Goal: Check status: Check status

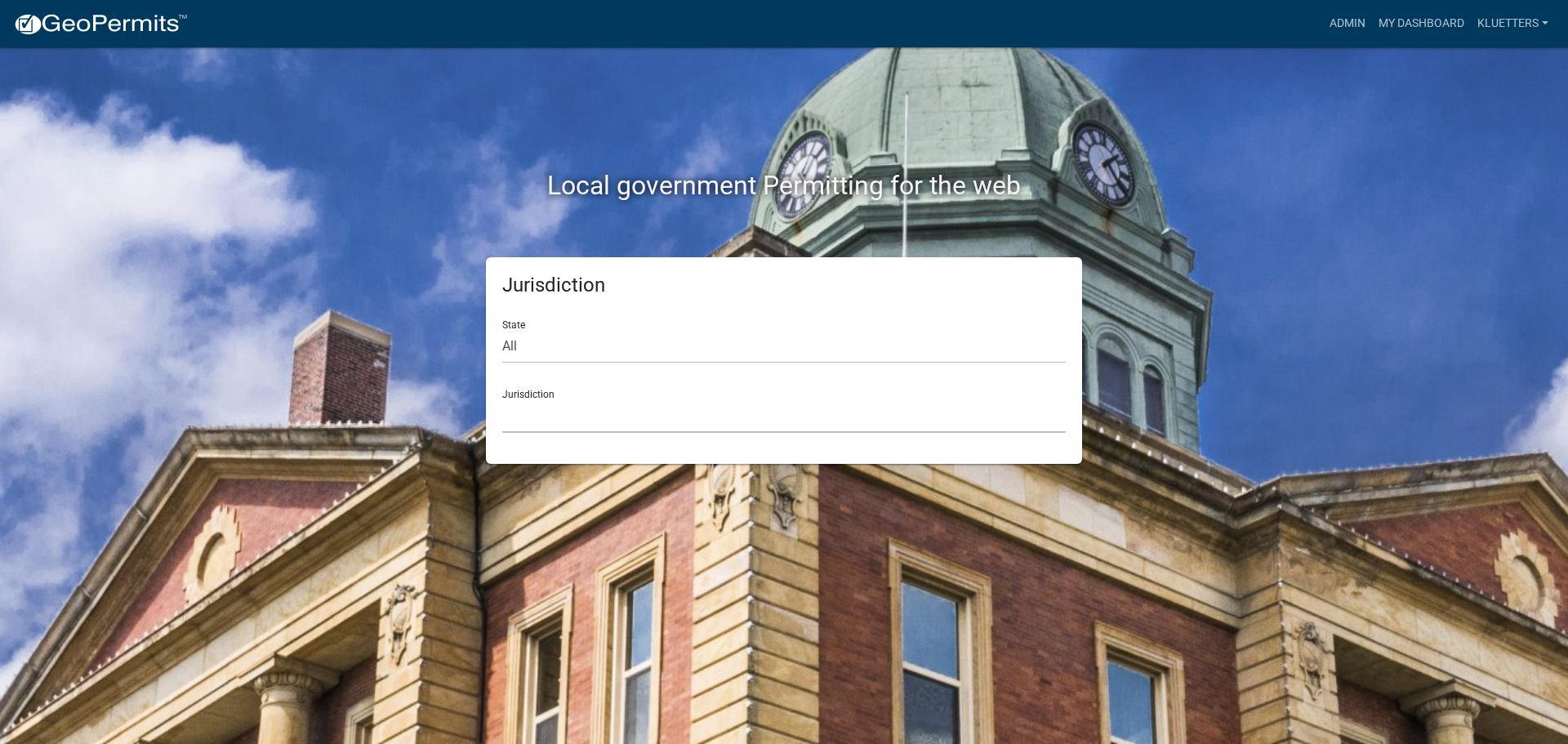
click at [606, 407] on select "[GEOGRAPHIC_DATA], [US_STATE] [GEOGRAPHIC_DATA], [US_STATE][PERSON_NAME][GEOGRA…" at bounding box center [784, 416] width 564 height 33
drag, startPoint x: 1384, startPoint y: 231, endPoint x: 1400, endPoint y: 192, distance: 42.2
click at [1385, 230] on div "Local government Permitting for the web Jurisdiction State All [US_STATE] [US_S…" at bounding box center [784, 372] width 1568 height 744
click at [1444, 15] on link "My Dashboard" at bounding box center [1421, 24] width 99 height 31
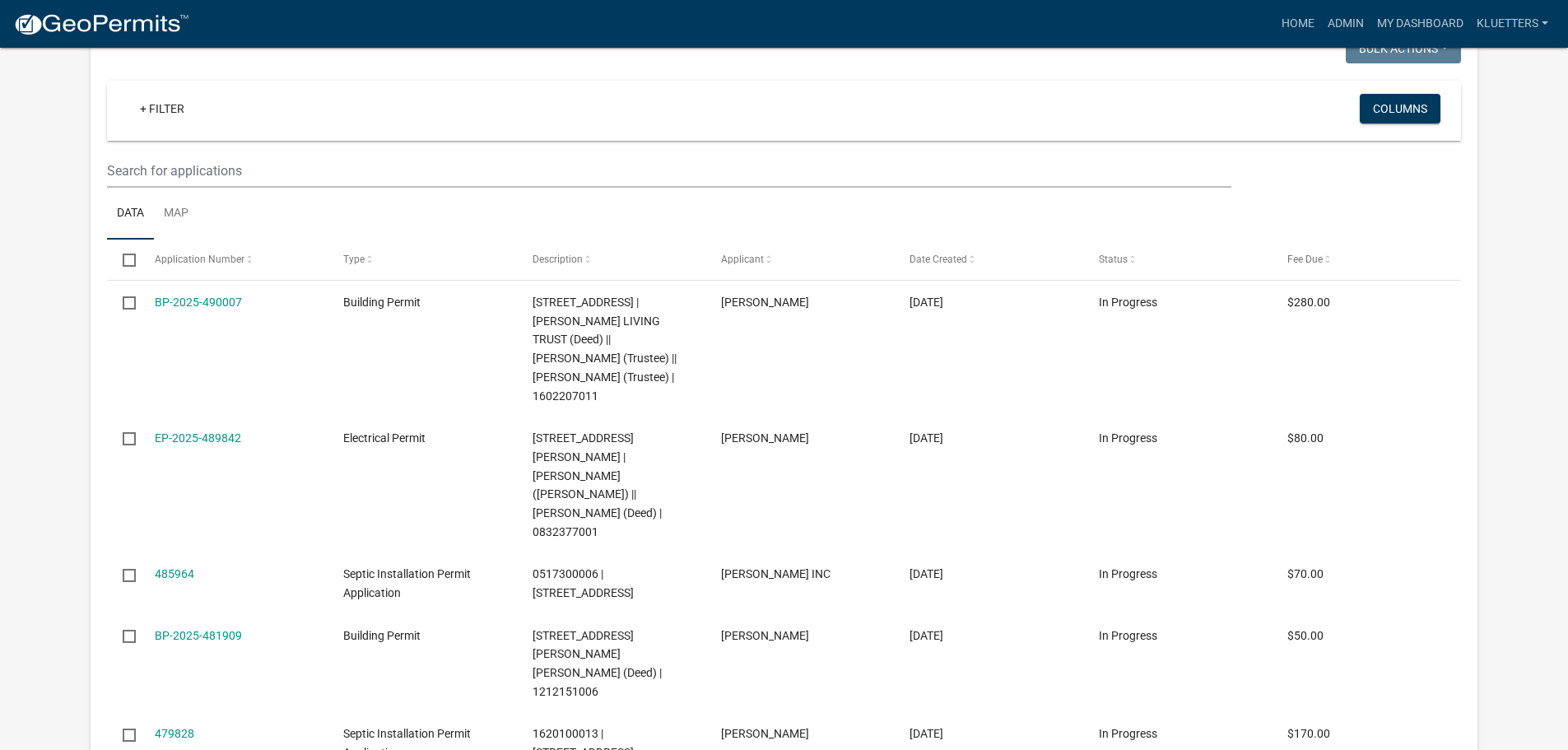
scroll to position [411, 0]
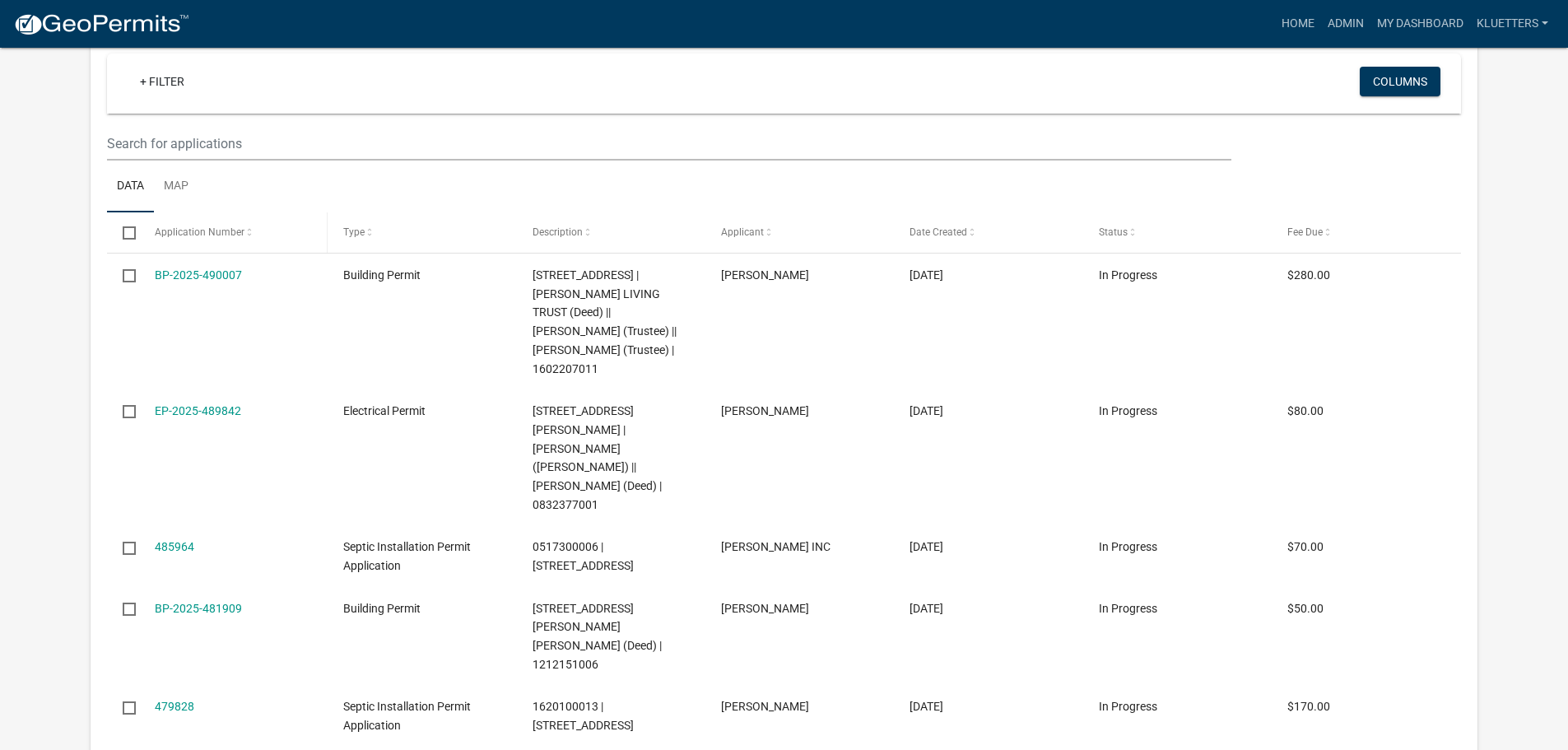
click at [247, 232] on span at bounding box center [250, 232] width 10 height 11
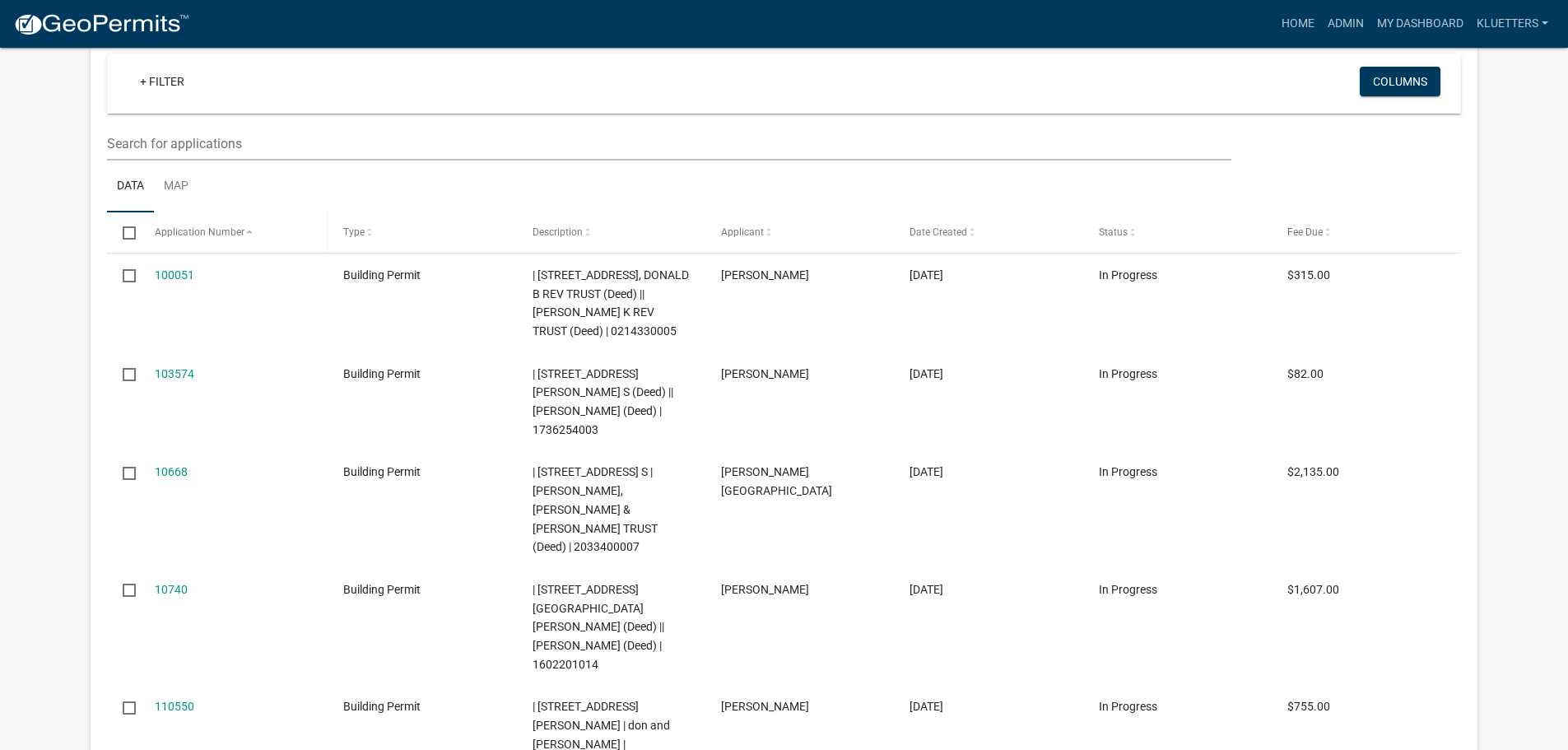
select select "3: 100"
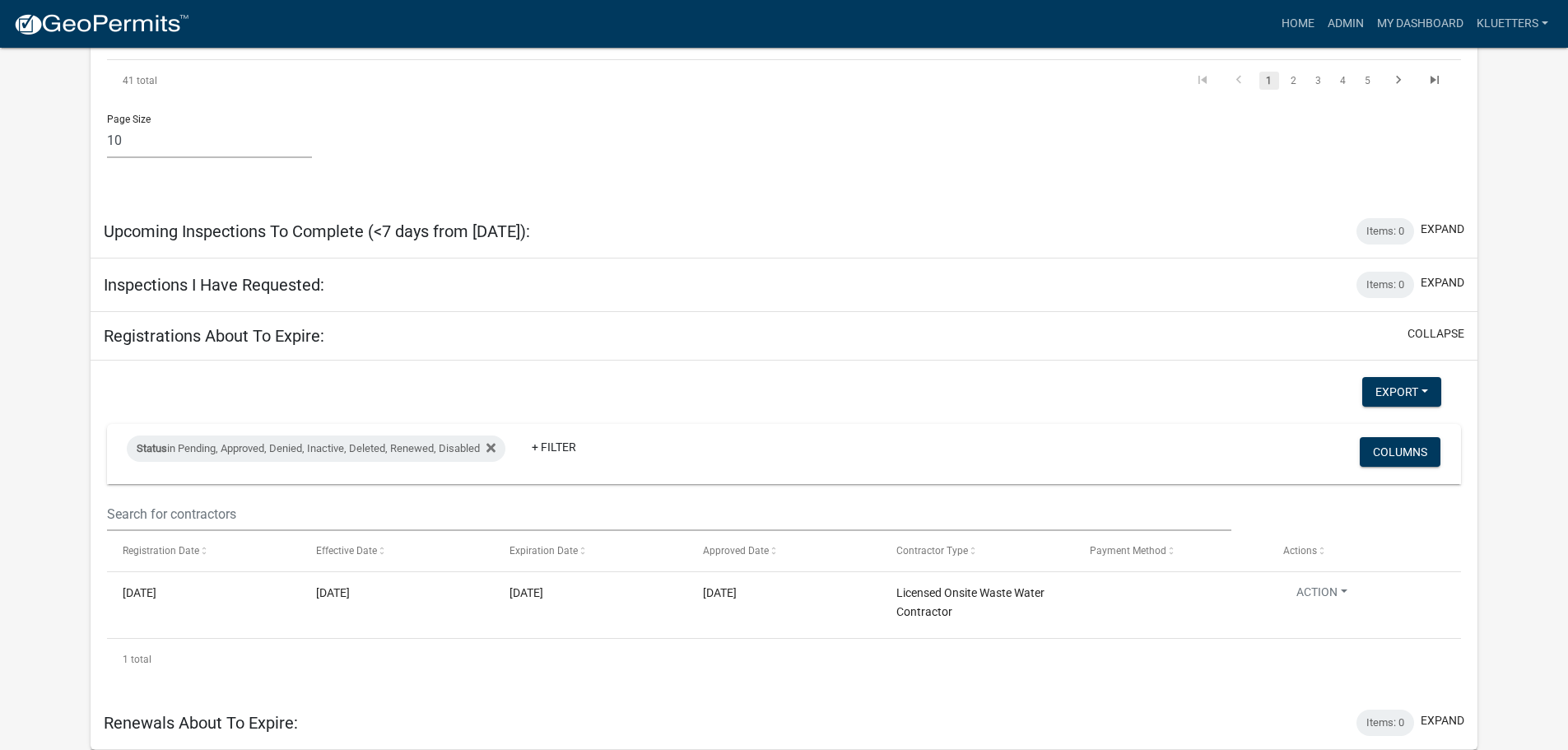
scroll to position [6965, 0]
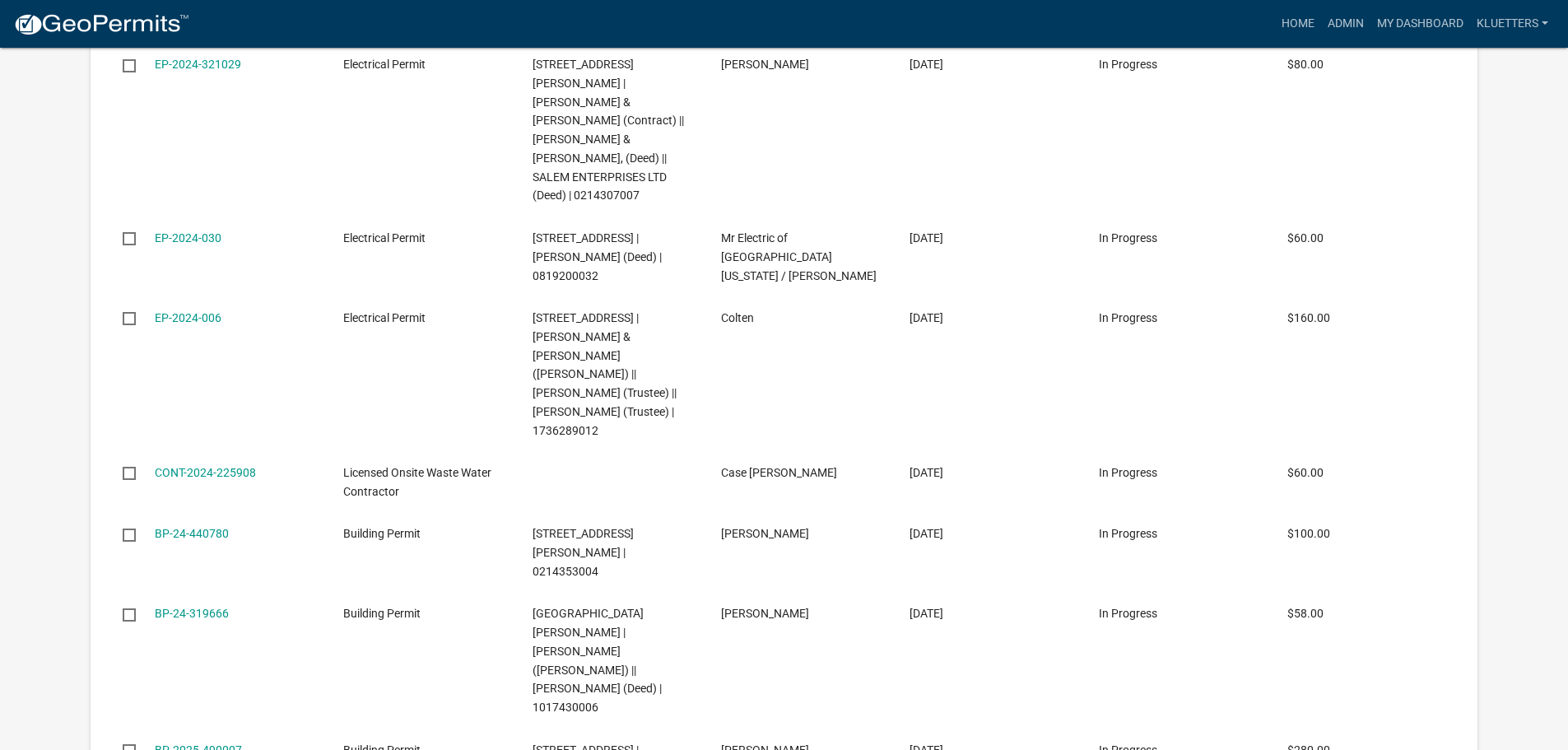
scroll to position [8198, 0]
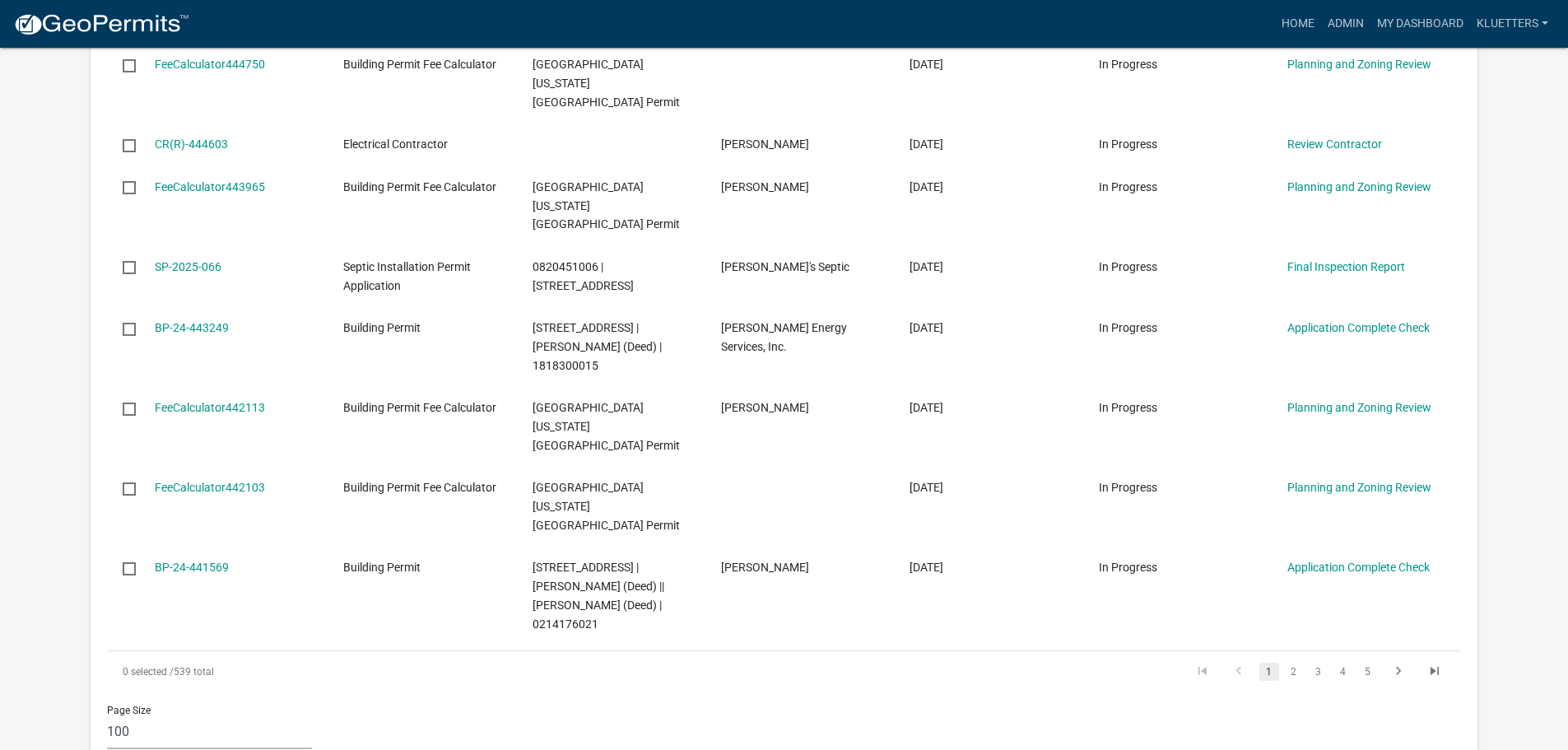
scroll to position [6882, 0]
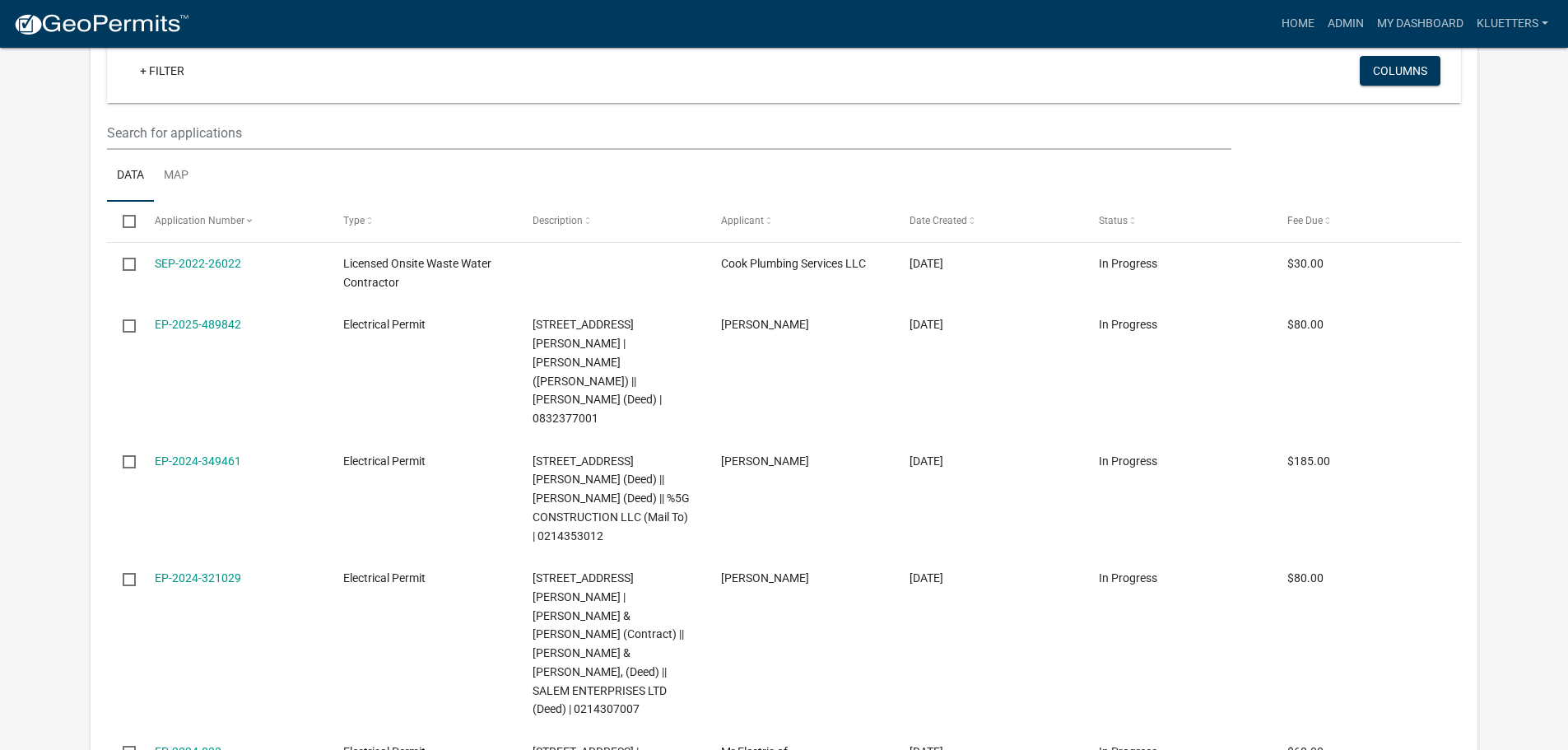
scroll to position [7952, 0]
select select "3: 100"
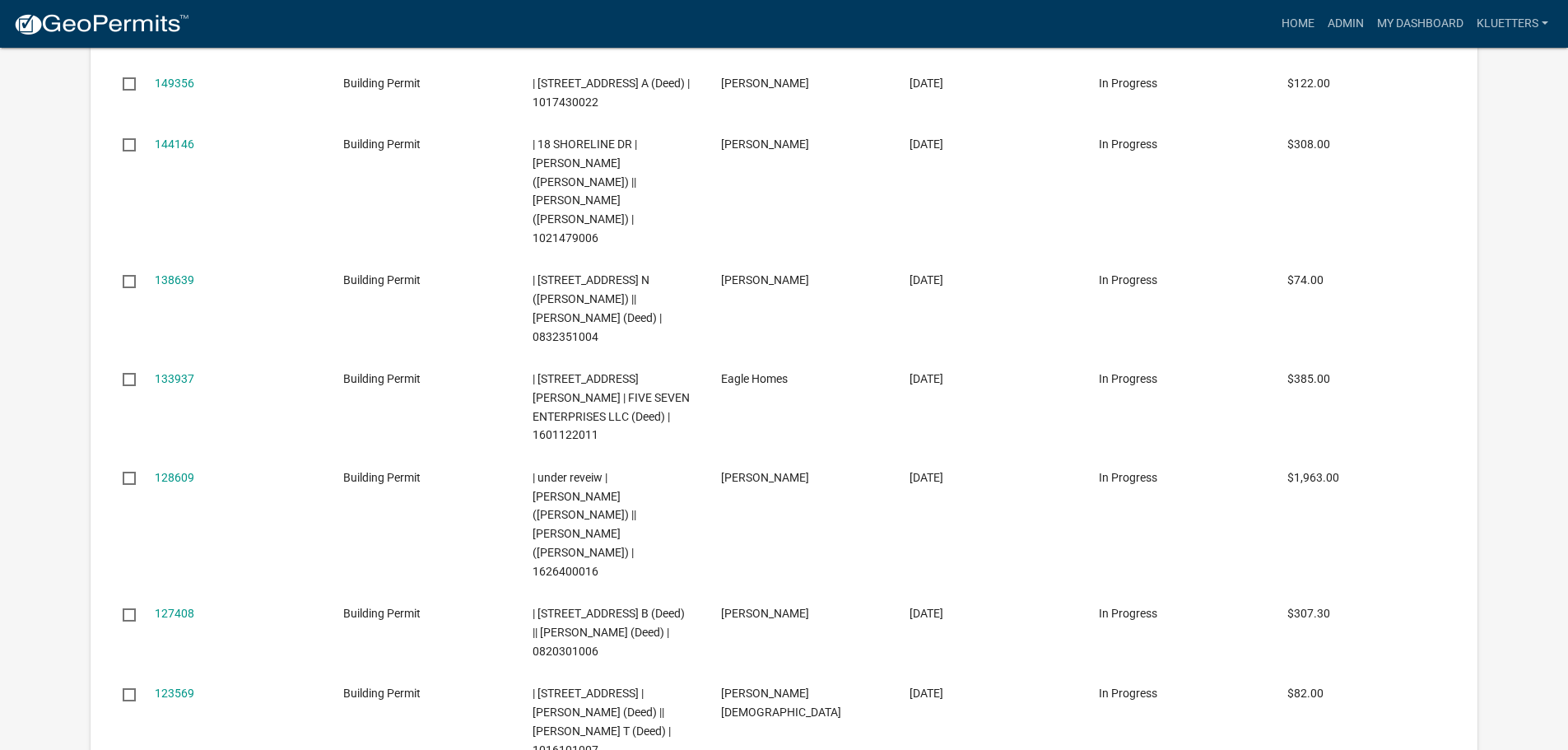
scroll to position [13282, 0]
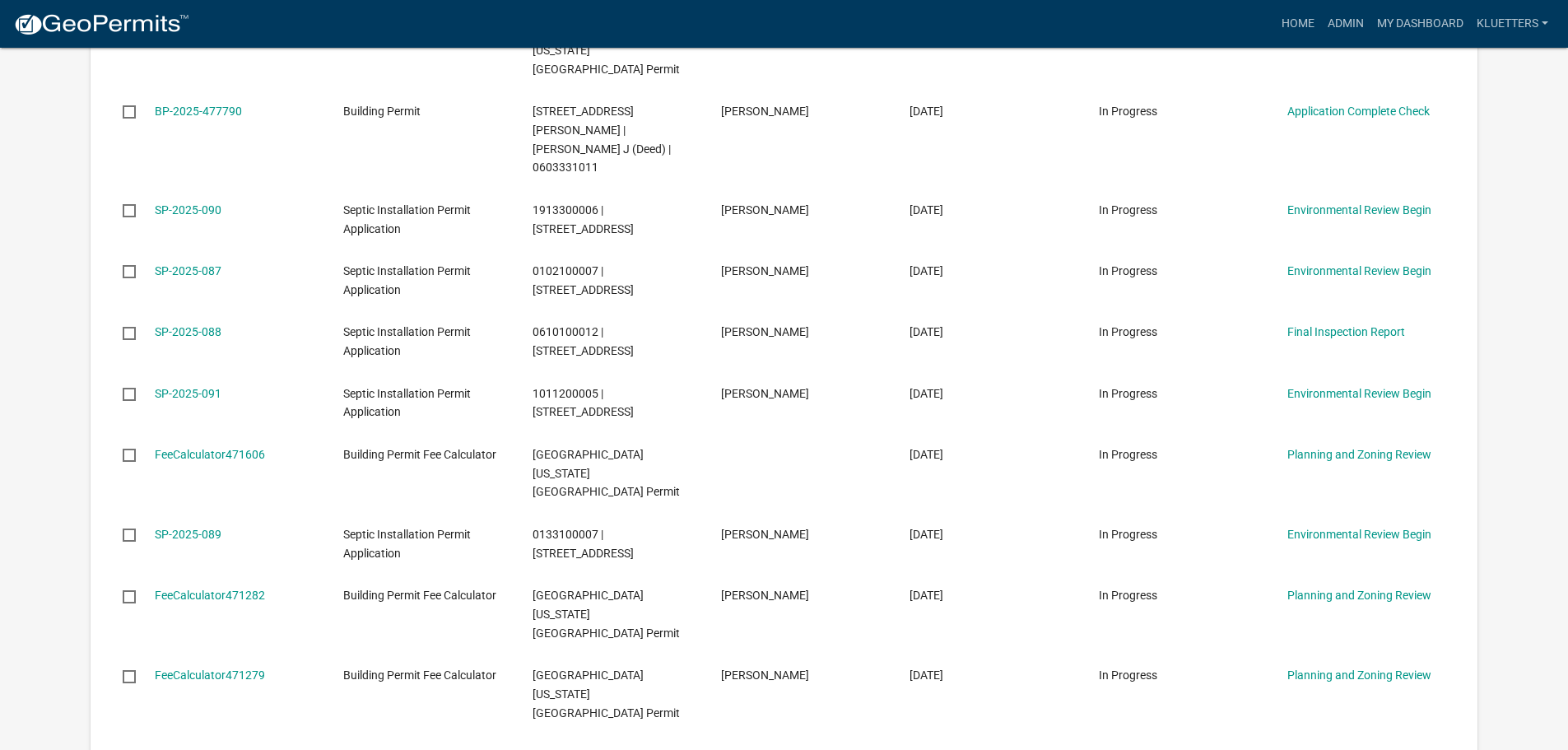
scroll to position [2293, 0]
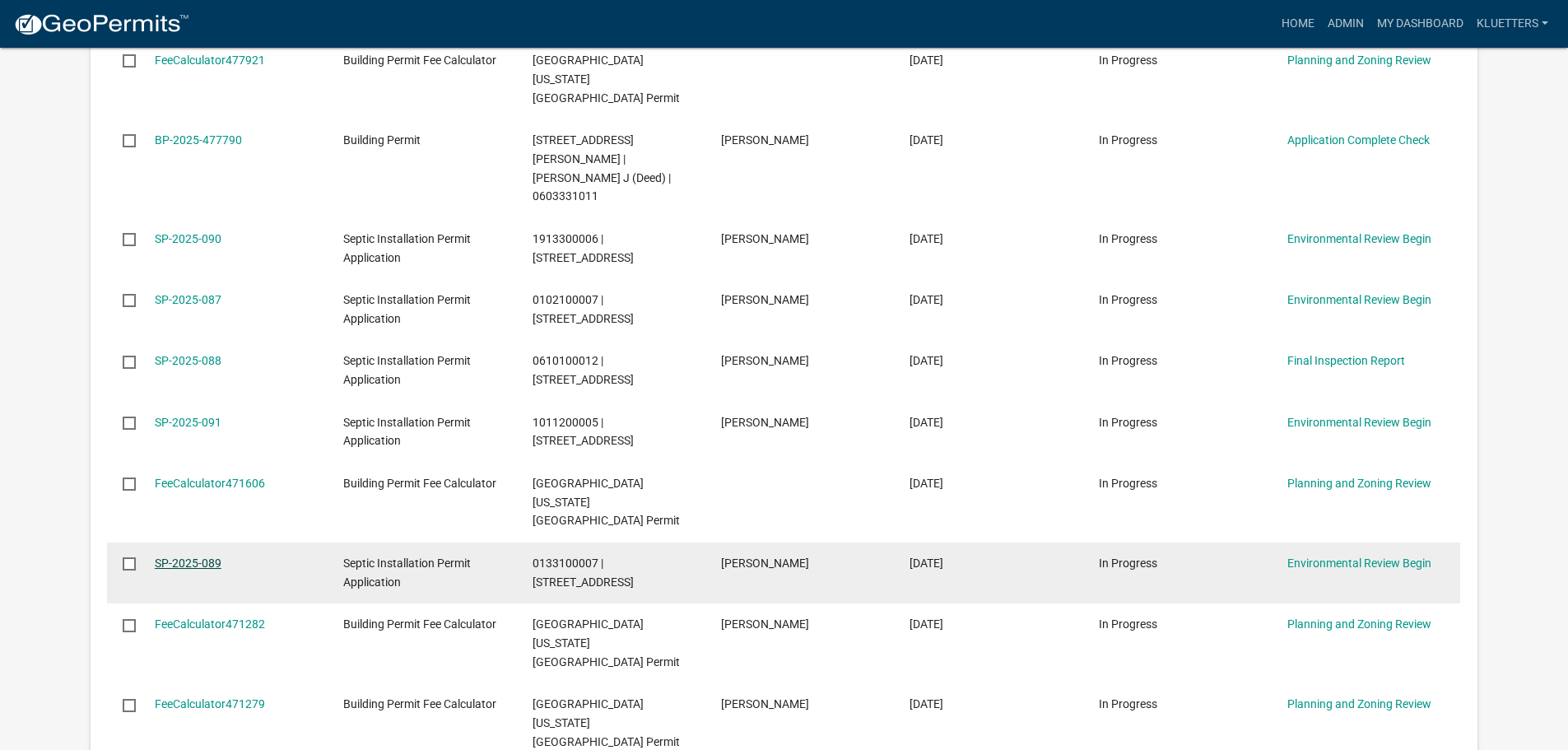
click at [174, 557] on link "SP-2025-089" at bounding box center [188, 563] width 67 height 13
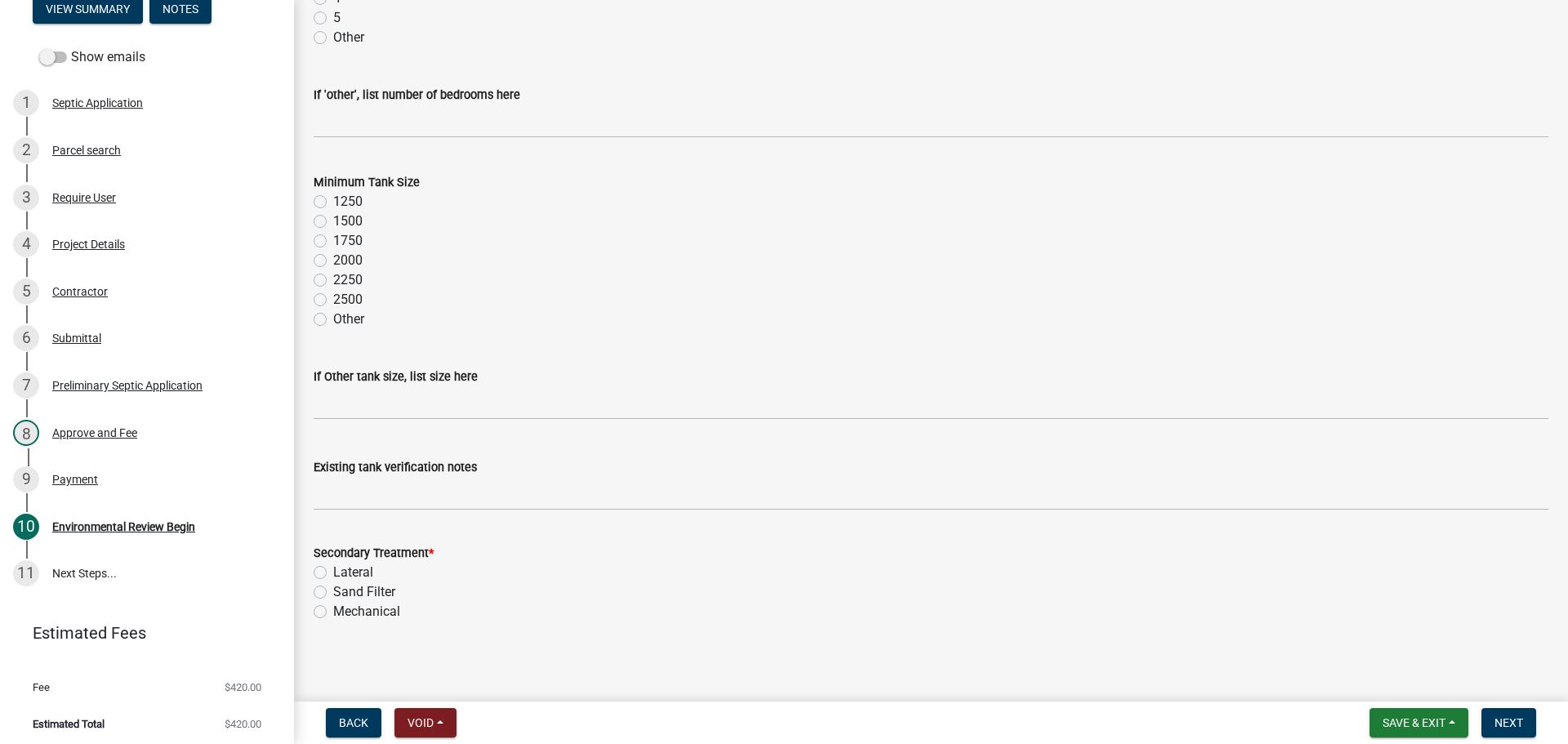
scroll to position [186, 0]
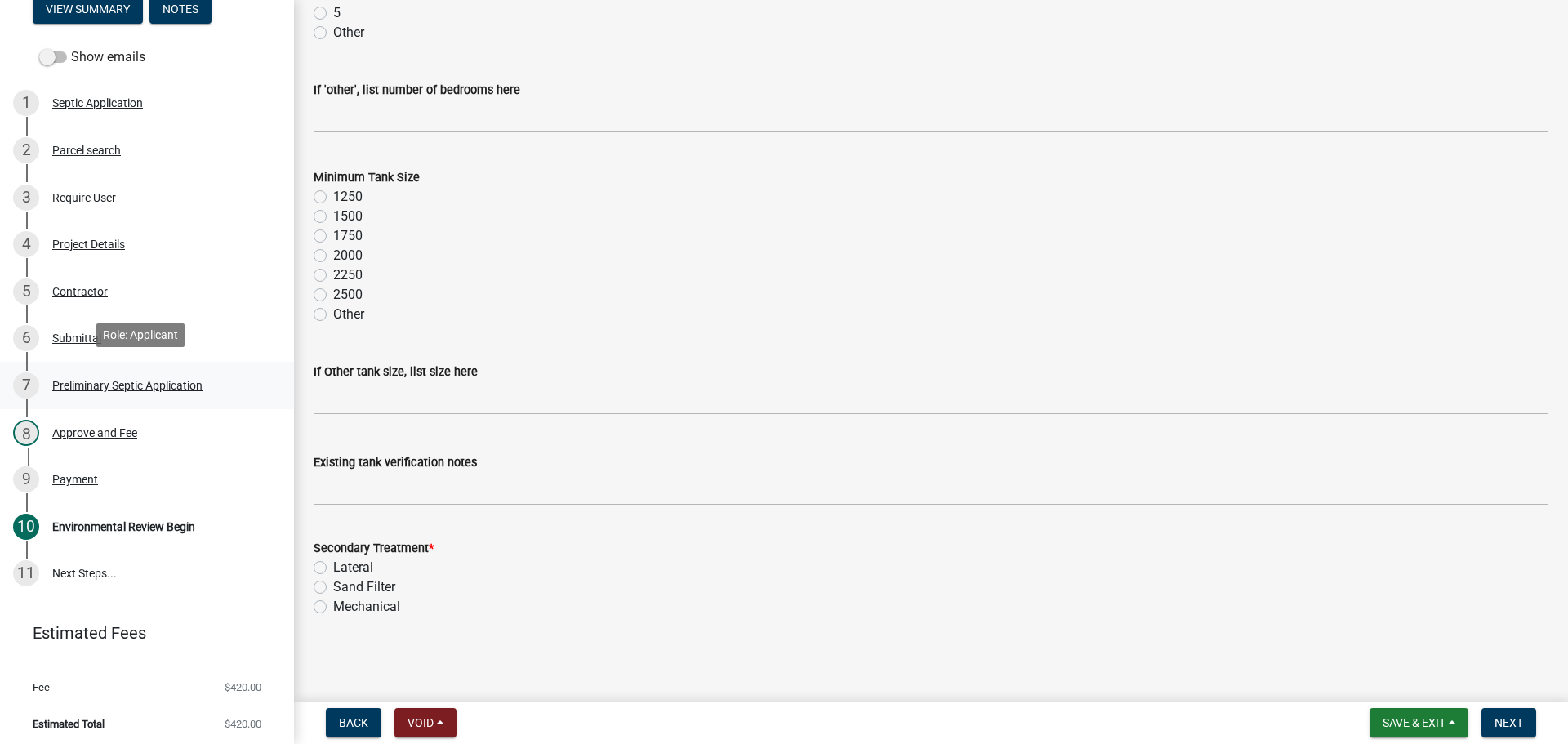
click at [136, 380] on div "Preliminary Septic Application" at bounding box center [127, 385] width 150 height 11
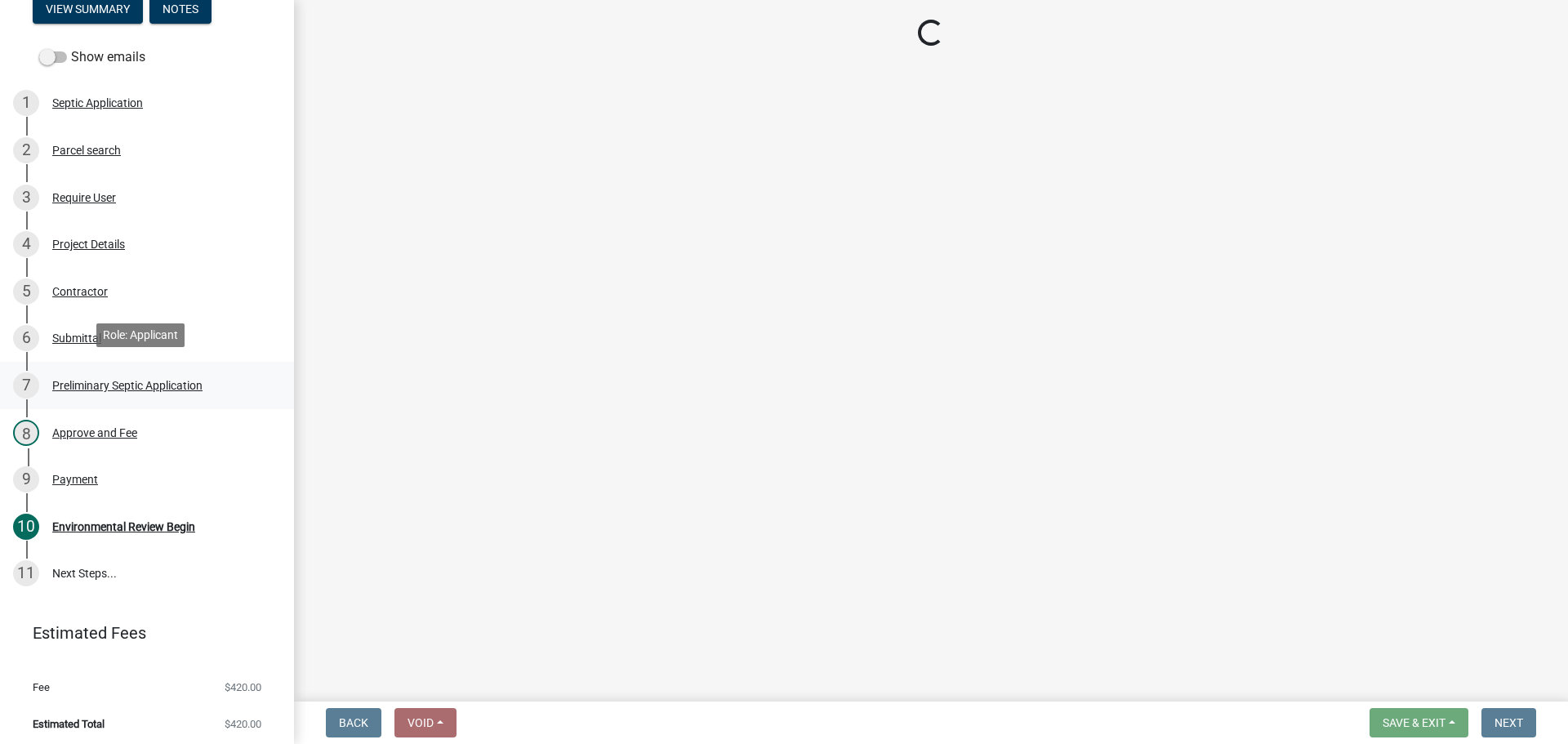
scroll to position [0, 0]
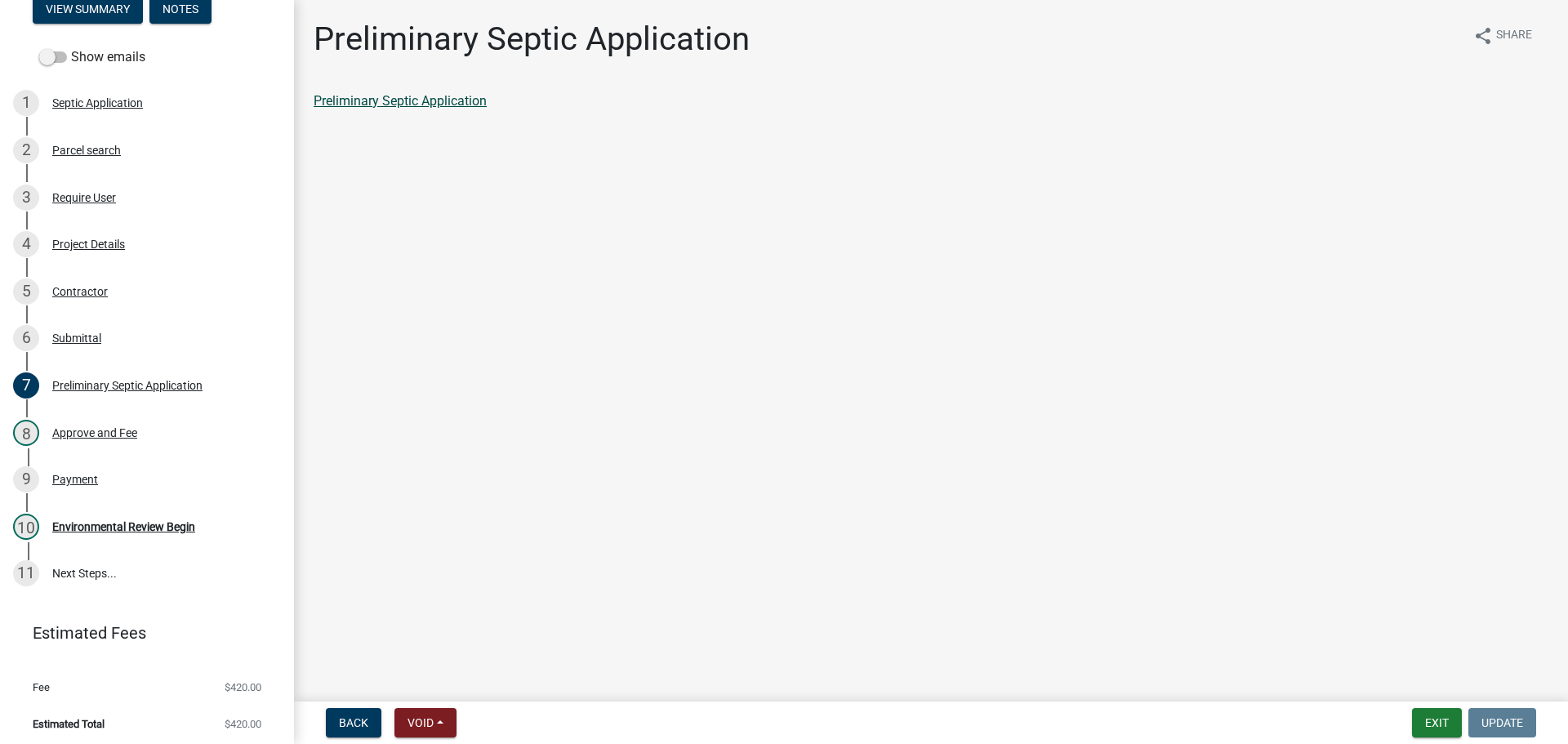
click at [460, 95] on link "Preliminary Septic Application" at bounding box center [400, 101] width 173 height 15
